Goal: Task Accomplishment & Management: Use online tool/utility

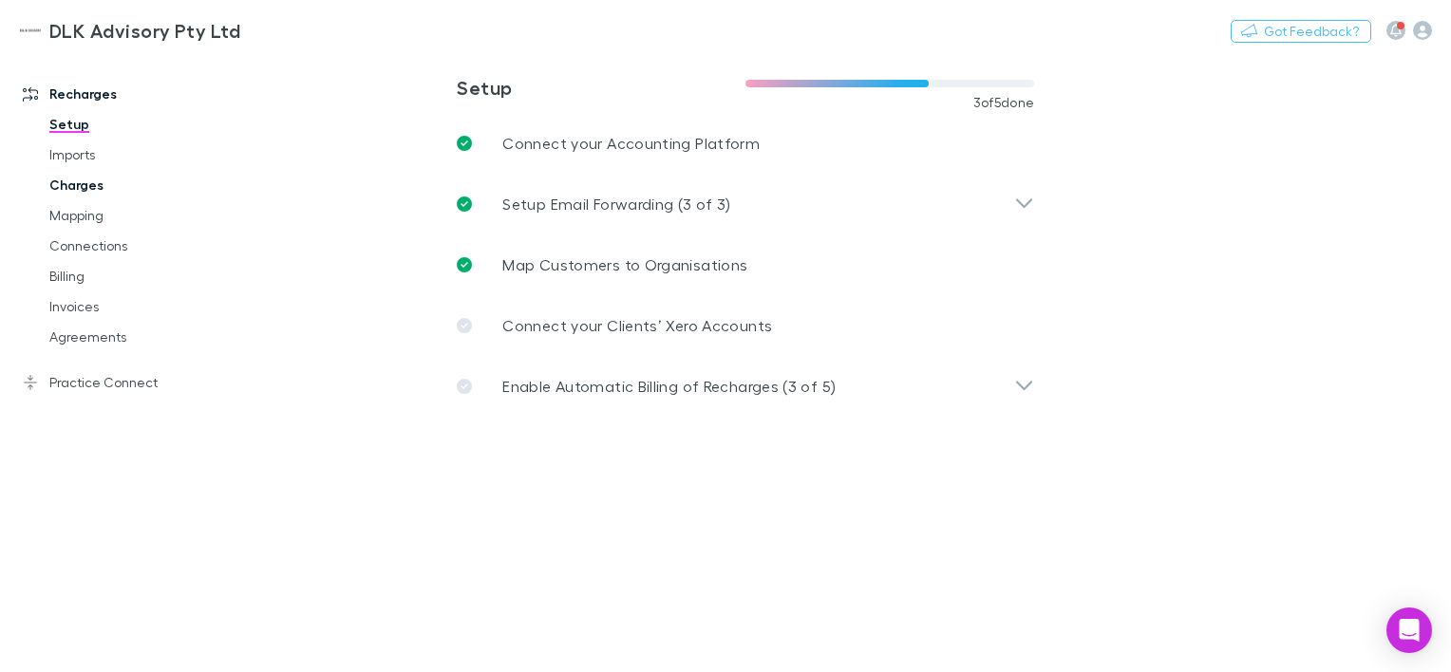
click at [84, 182] on link "Charges" at bounding box center [139, 185] width 218 height 30
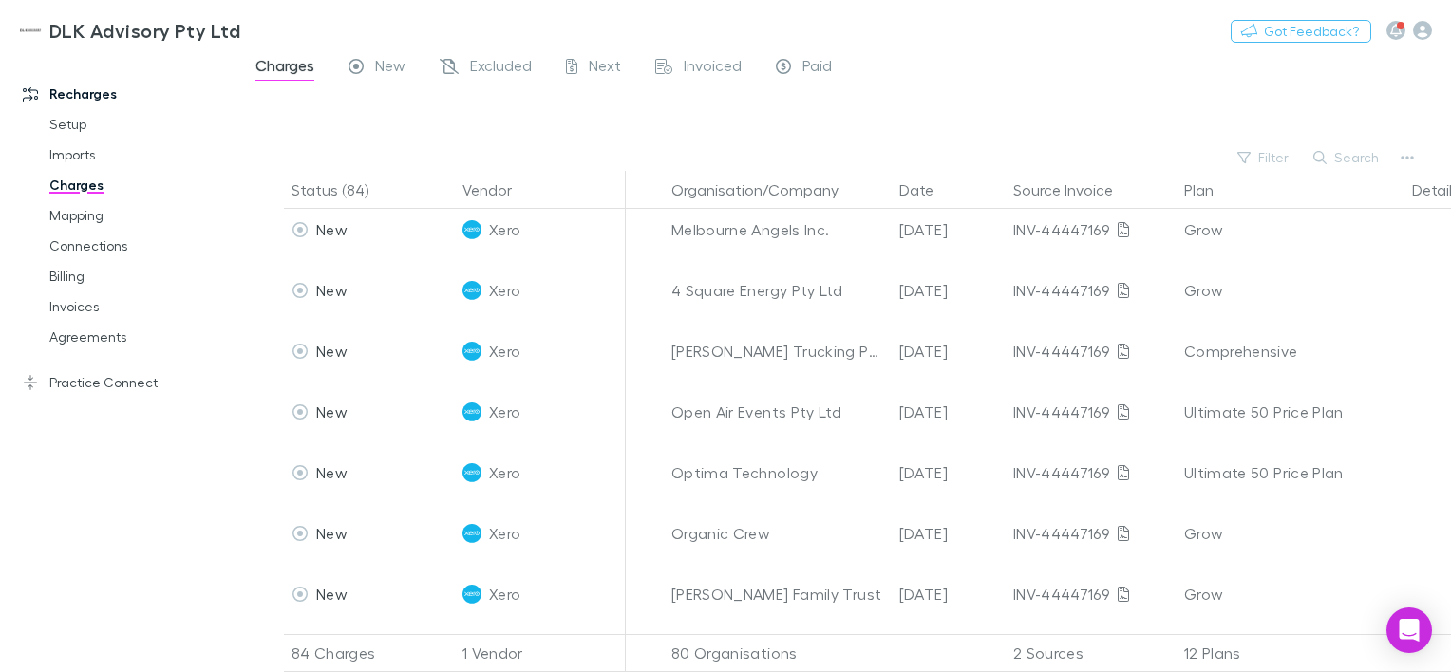
scroll to position [1805, 0]
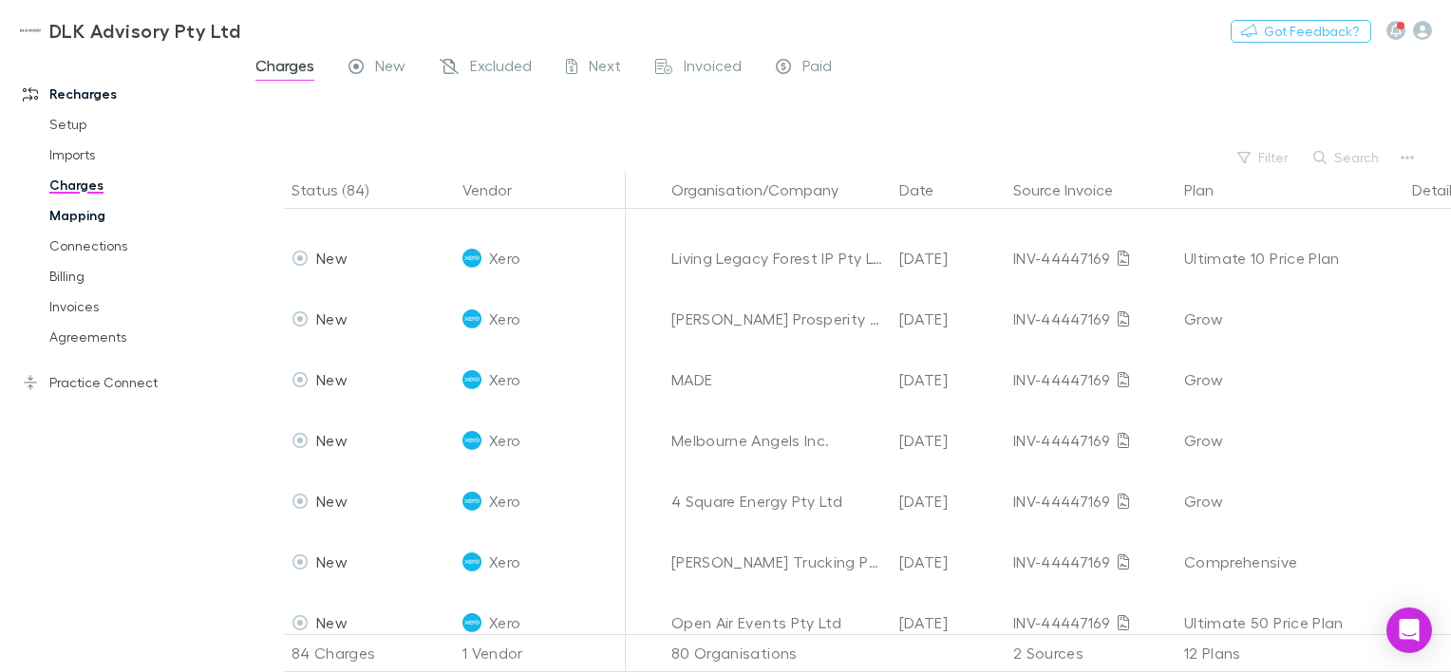
click at [61, 217] on link "Mapping" at bounding box center [139, 215] width 218 height 30
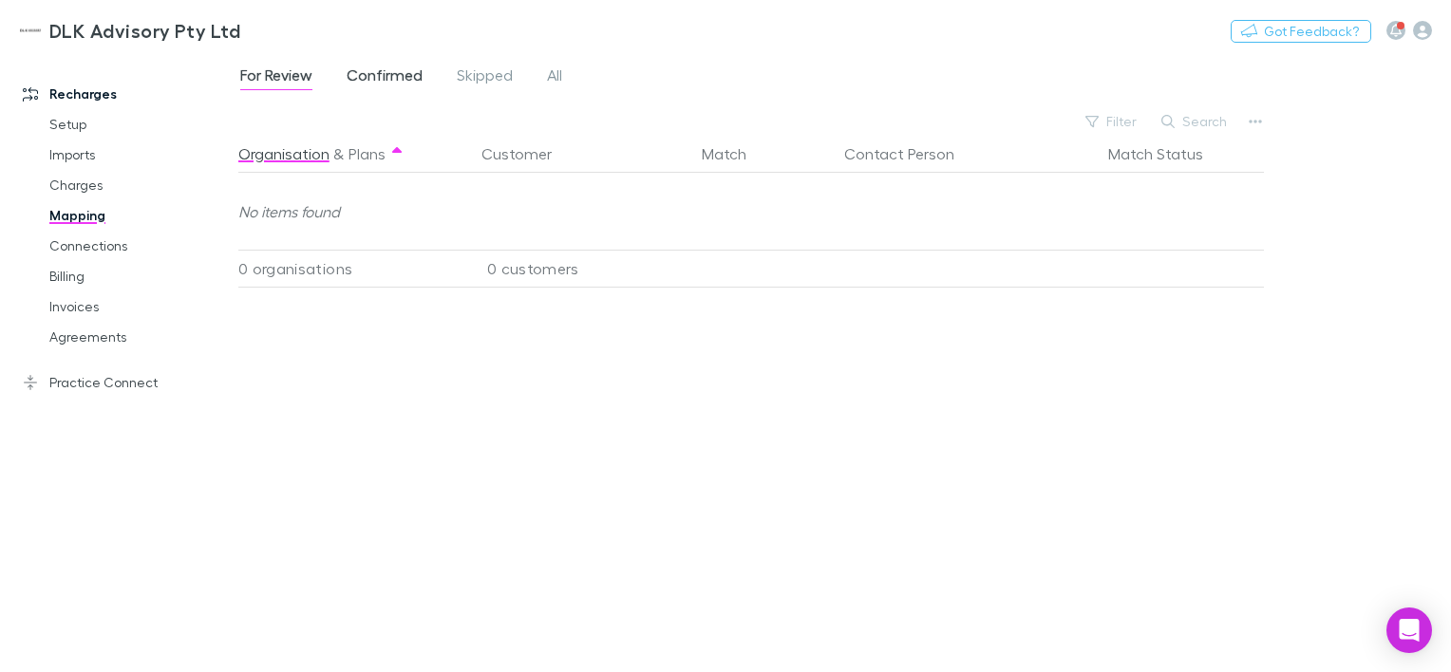
click at [390, 68] on span "Confirmed" at bounding box center [385, 78] width 76 height 25
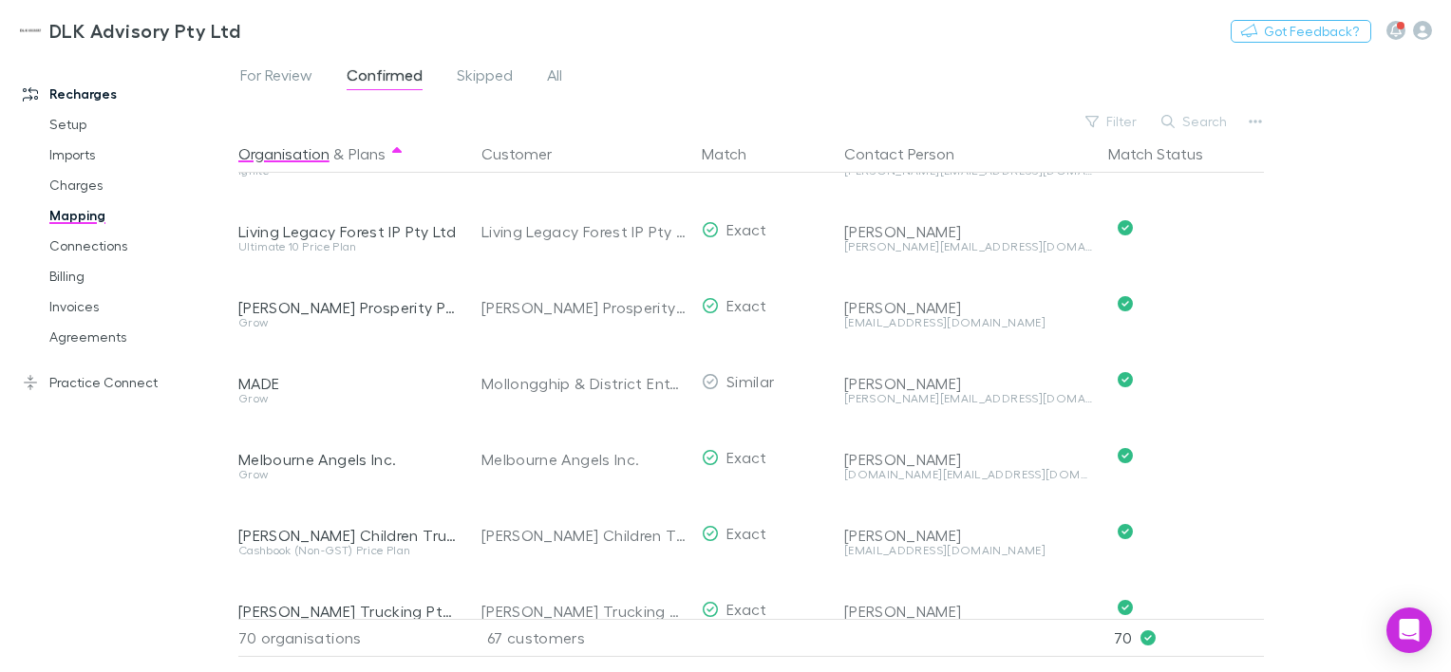
scroll to position [3324, 0]
click at [1269, 122] on div "For Review Confirmed Skipped All Filter Search Organisation & Plans Customer Ma…" at bounding box center [844, 362] width 1213 height 619
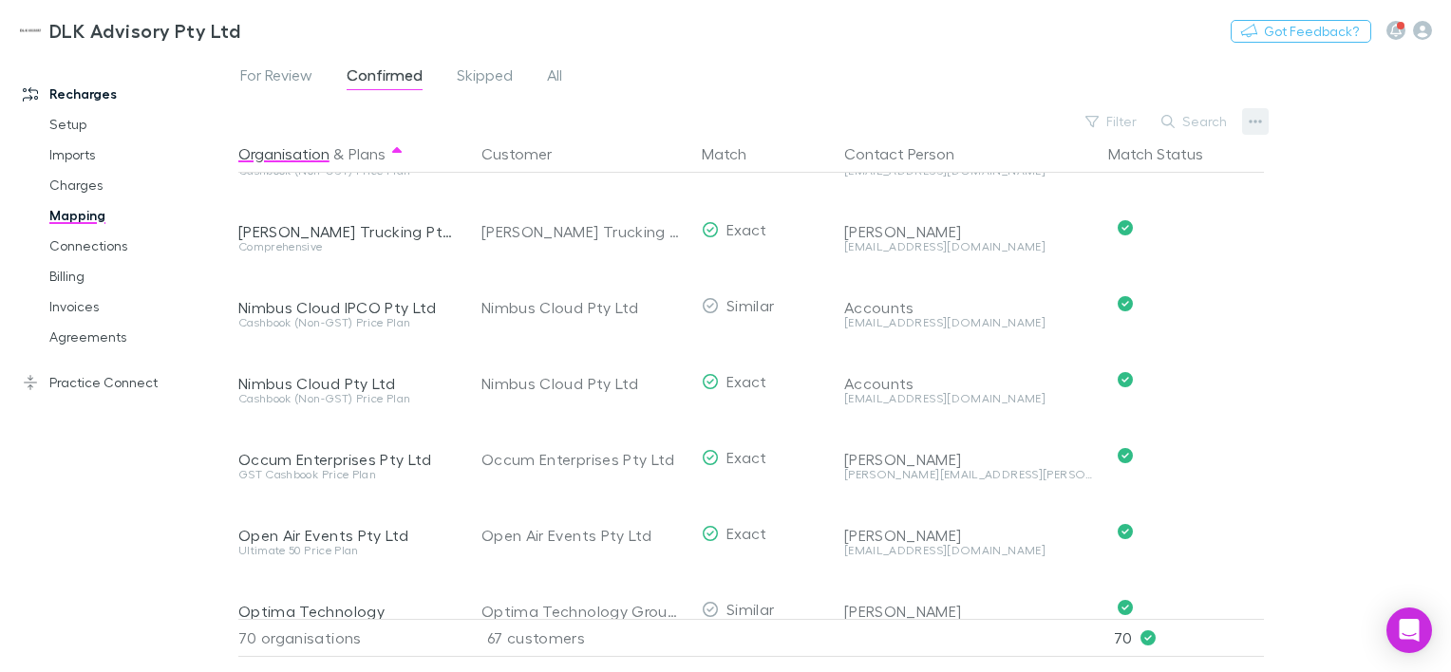
click at [1259, 123] on icon "button" at bounding box center [1255, 121] width 13 height 15
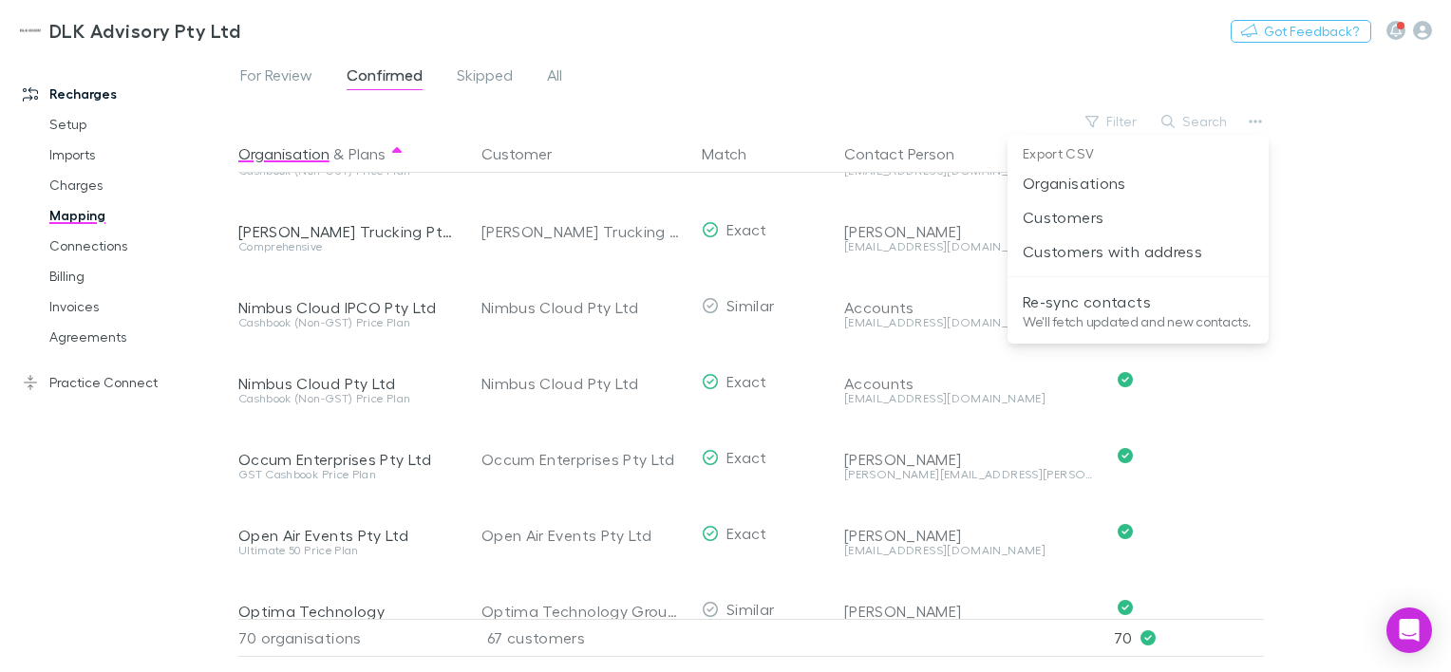
click at [1087, 154] on p "Export CSV" at bounding box center [1138, 154] width 261 height 24
click at [1105, 306] on p "Re-sync contacts" at bounding box center [1138, 302] width 231 height 23
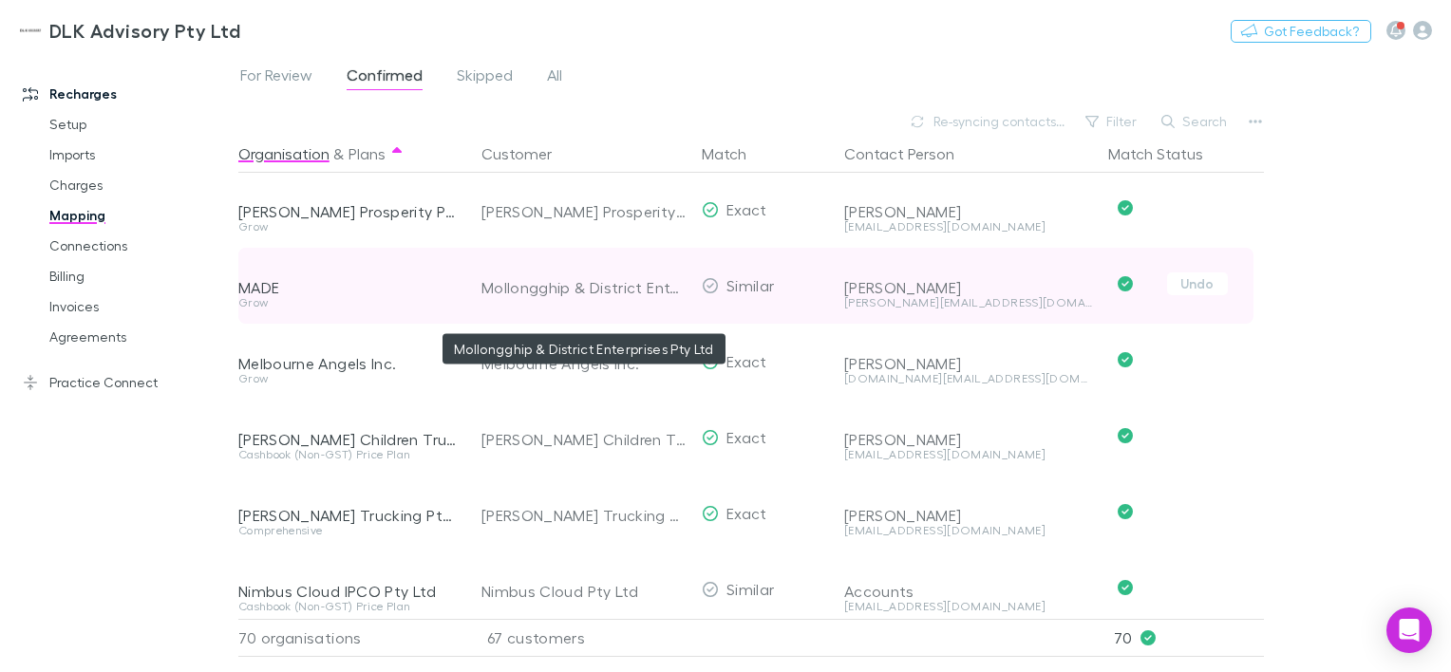
scroll to position [3039, 0]
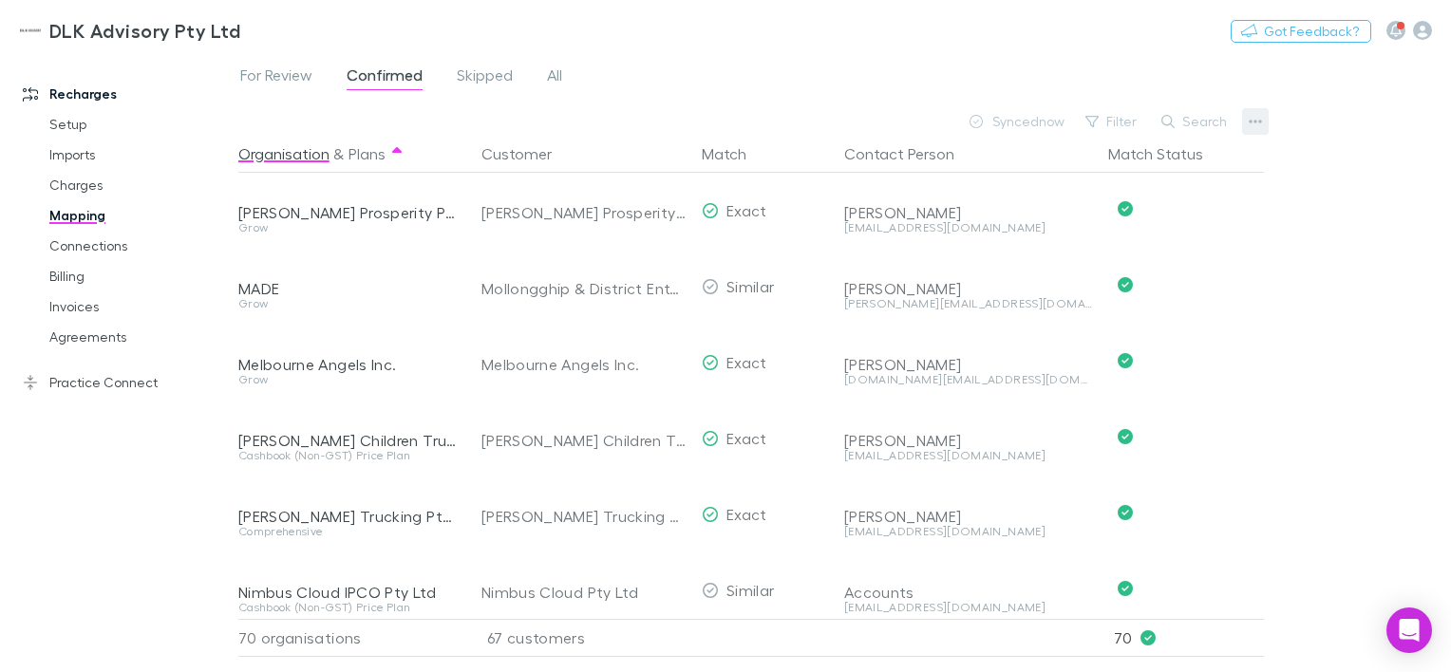
click at [1249, 120] on icon "button" at bounding box center [1255, 121] width 13 height 15
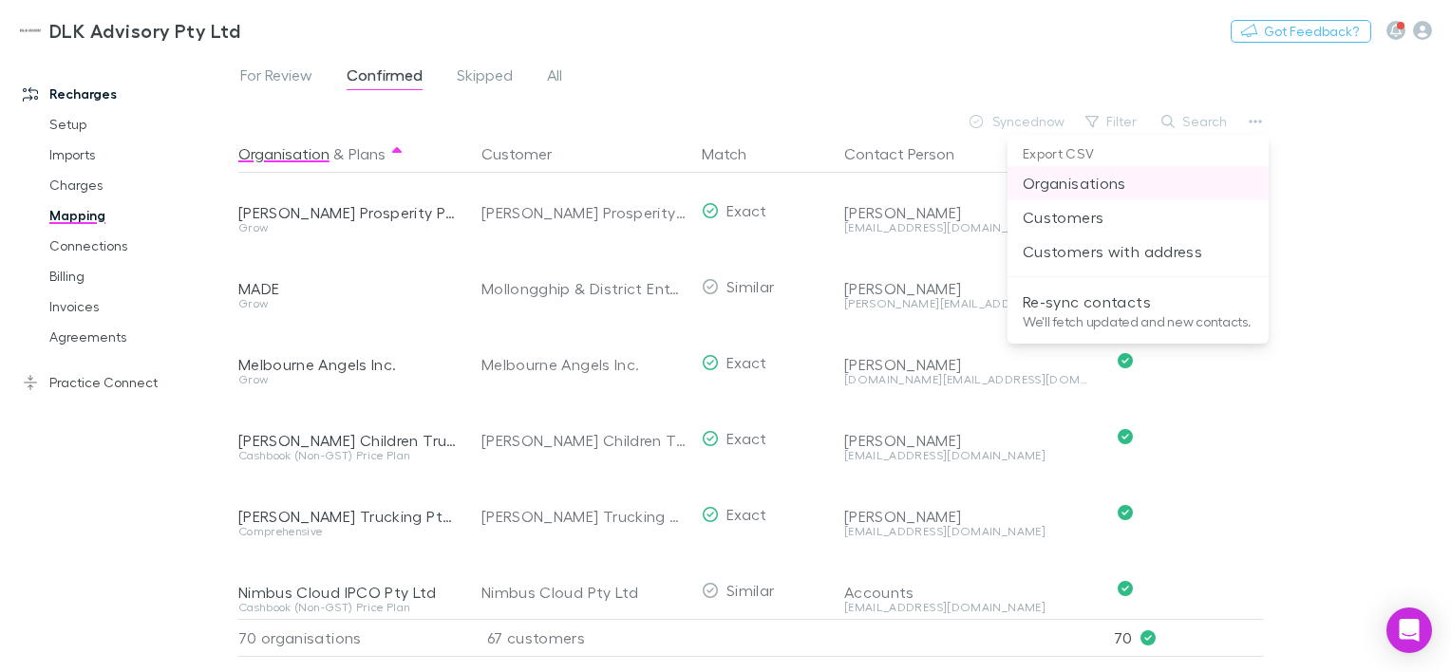
click at [1144, 184] on p "Organisations" at bounding box center [1138, 183] width 231 height 23
